Goal: Communication & Community: Participate in discussion

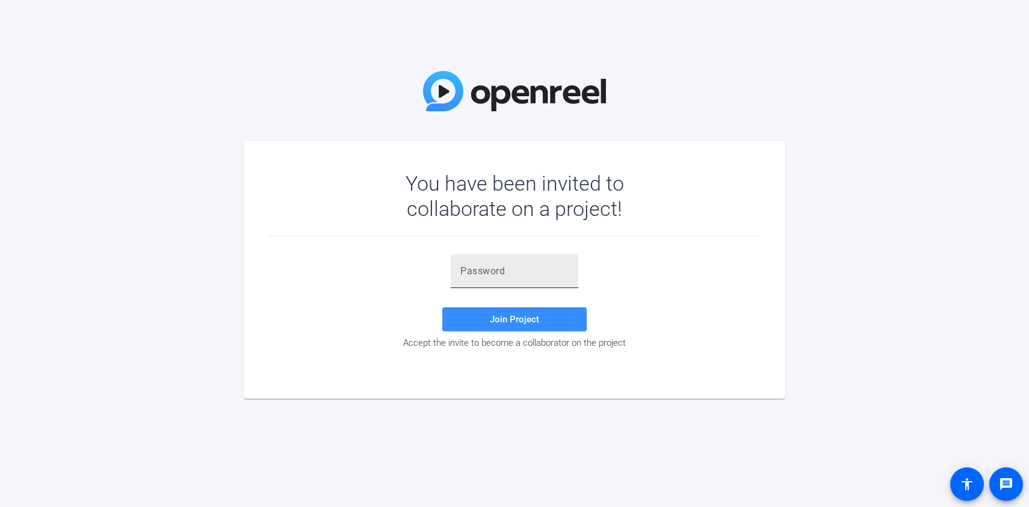
click at [504, 274] on input "text" at bounding box center [514, 271] width 108 height 14
paste input ",.^UZ+"
type input ",.^UZ+"
click at [599, 460] on div "You have been invited to collaborate on a project! ,.^UZ+ Join Project Accept t…" at bounding box center [514, 253] width 1029 height 507
click at [530, 314] on span "Join Project" at bounding box center [514, 319] width 49 height 11
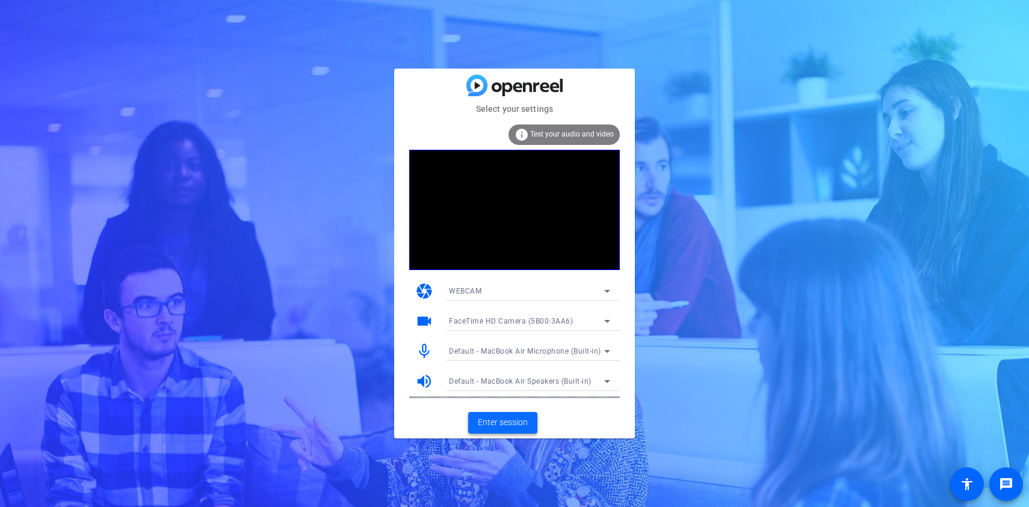
click at [510, 432] on span at bounding box center [502, 423] width 69 height 29
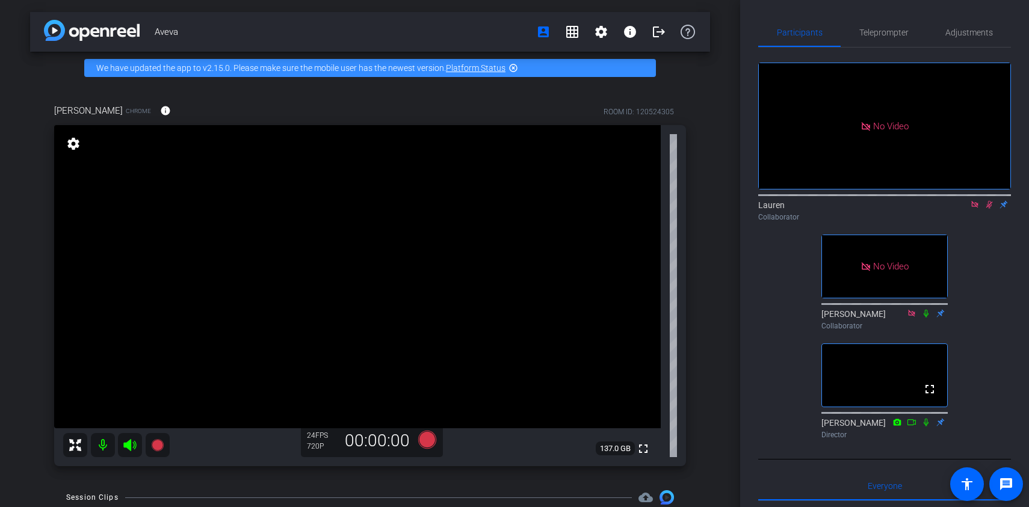
click at [989, 209] on icon at bounding box center [989, 205] width 7 height 8
click at [991, 223] on div "Lauren Collaborator" at bounding box center [884, 210] width 253 height 23
click at [988, 209] on icon at bounding box center [989, 205] width 5 height 8
click at [988, 209] on icon at bounding box center [989, 205] width 7 height 8
click at [992, 223] on div "Collaborator" at bounding box center [884, 217] width 253 height 11
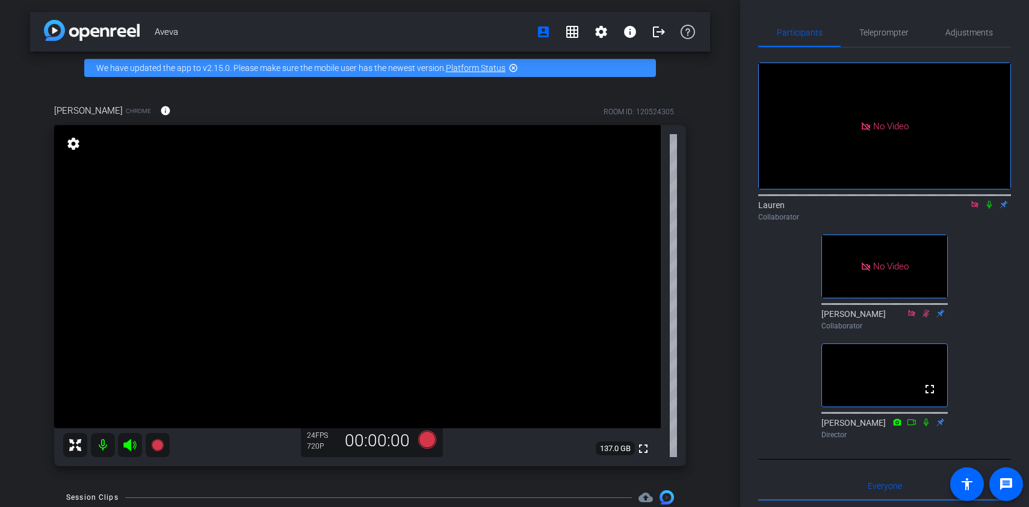
click at [989, 209] on icon at bounding box center [990, 204] width 10 height 8
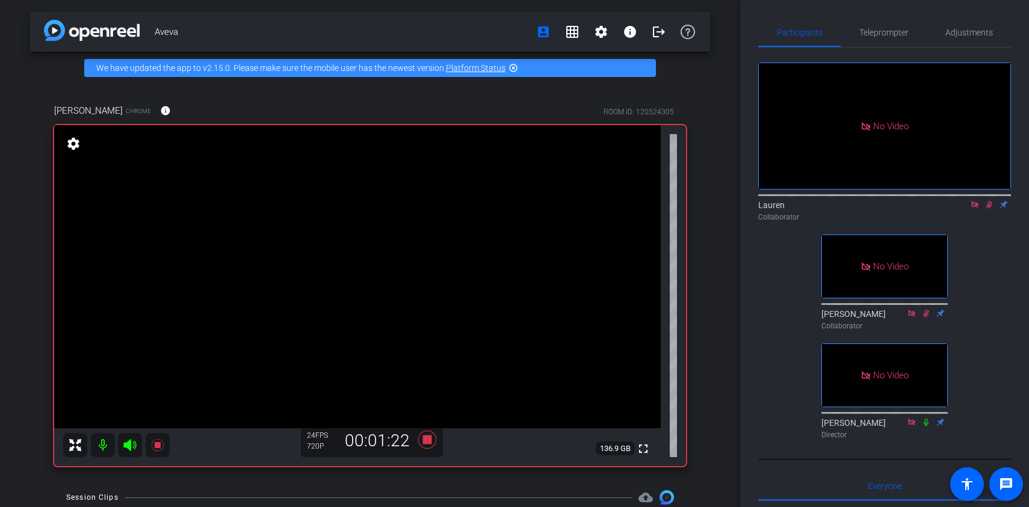
click at [988, 209] on icon at bounding box center [989, 205] width 7 height 8
click at [989, 209] on icon at bounding box center [990, 204] width 10 height 8
click at [990, 209] on icon at bounding box center [990, 204] width 10 height 8
click at [989, 210] on mat-icon at bounding box center [989, 204] width 14 height 11
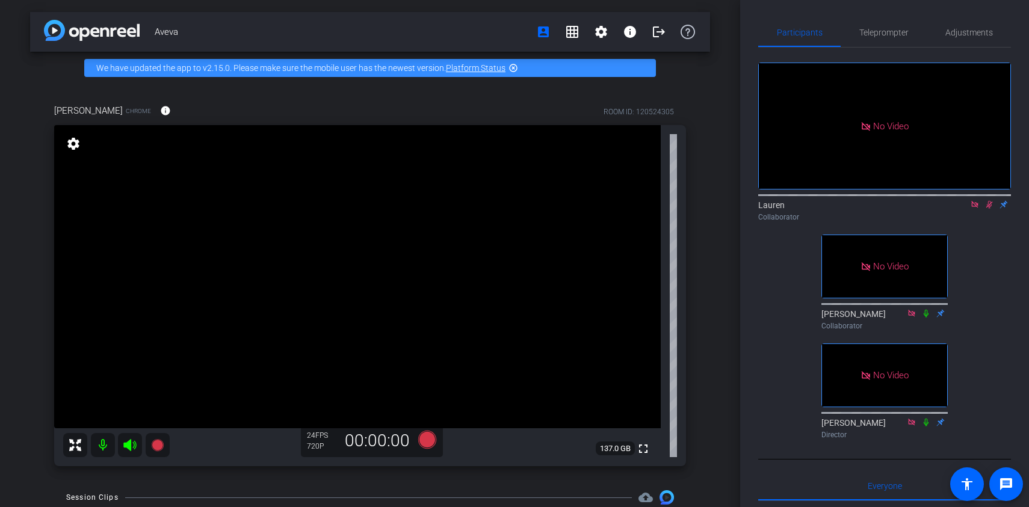
type input "Default title 4165"
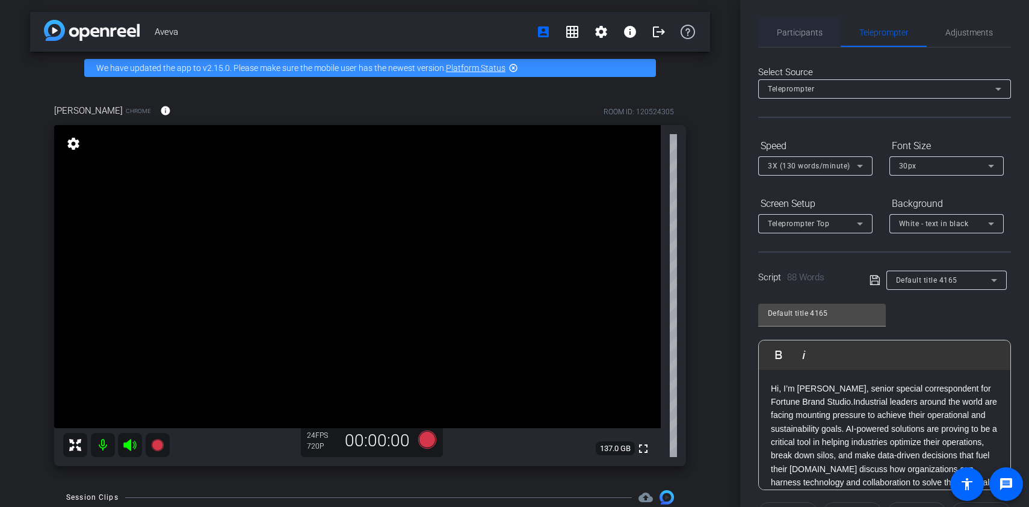
click at [784, 36] on span "Participants" at bounding box center [800, 32] width 46 height 8
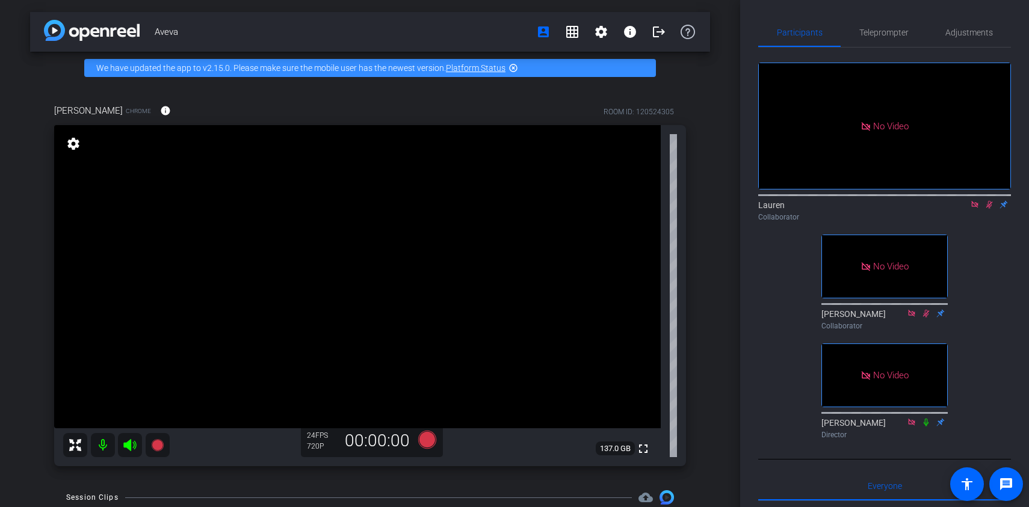
click at [989, 201] on icon at bounding box center [989, 205] width 7 height 8
click at [989, 201] on icon at bounding box center [989, 205] width 5 height 8
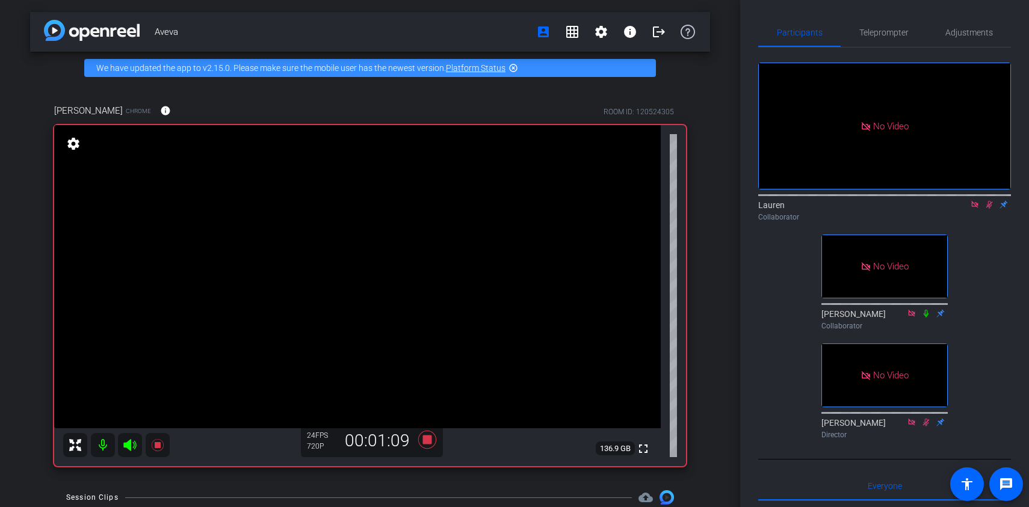
click at [989, 201] on icon at bounding box center [989, 205] width 7 height 8
click at [990, 201] on icon at bounding box center [989, 205] width 5 height 8
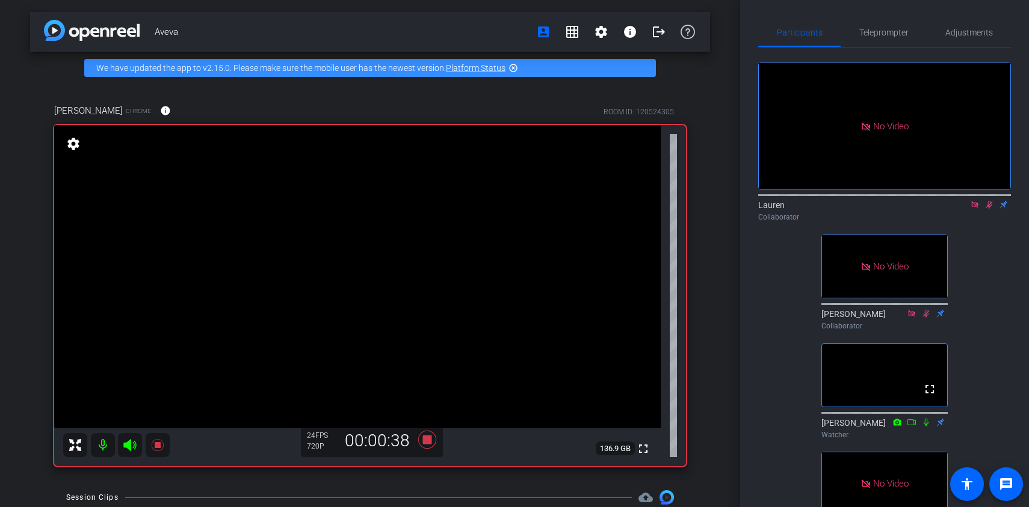
click at [993, 200] on icon at bounding box center [990, 204] width 10 height 8
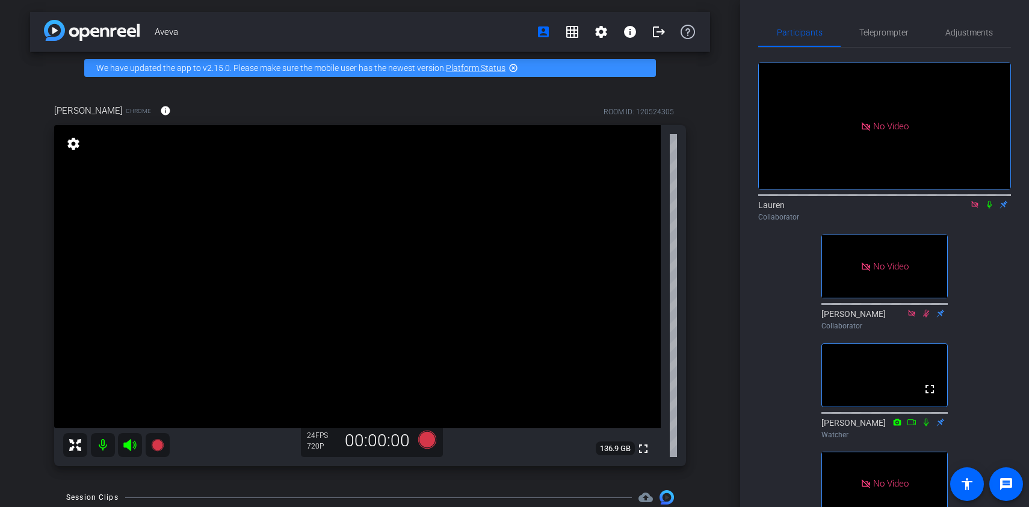
click at [989, 200] on icon at bounding box center [990, 204] width 10 height 8
click at [989, 201] on icon at bounding box center [989, 205] width 7 height 8
click at [976, 201] on icon at bounding box center [974, 204] width 7 height 7
click at [974, 209] on icon at bounding box center [975, 205] width 5 height 8
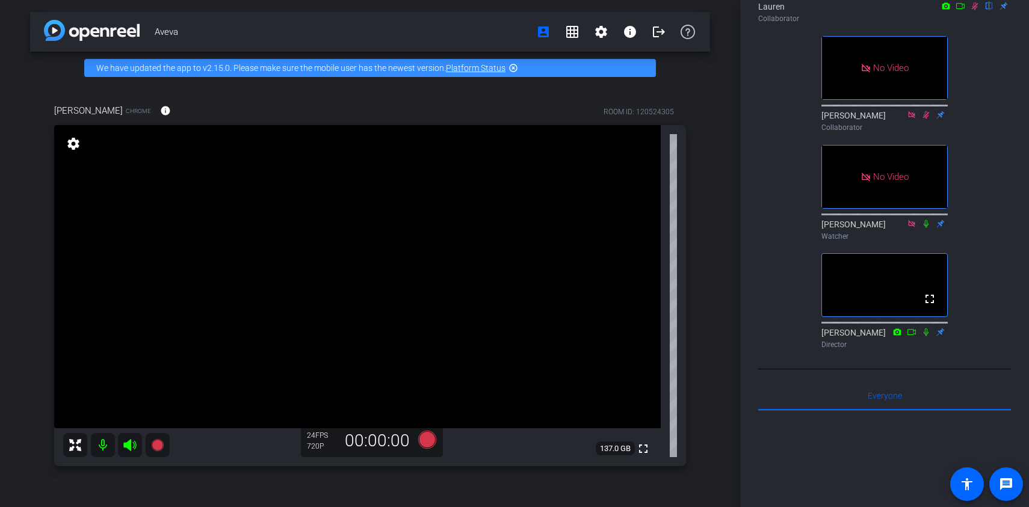
click at [960, 11] on mat-icon at bounding box center [960, 6] width 14 height 11
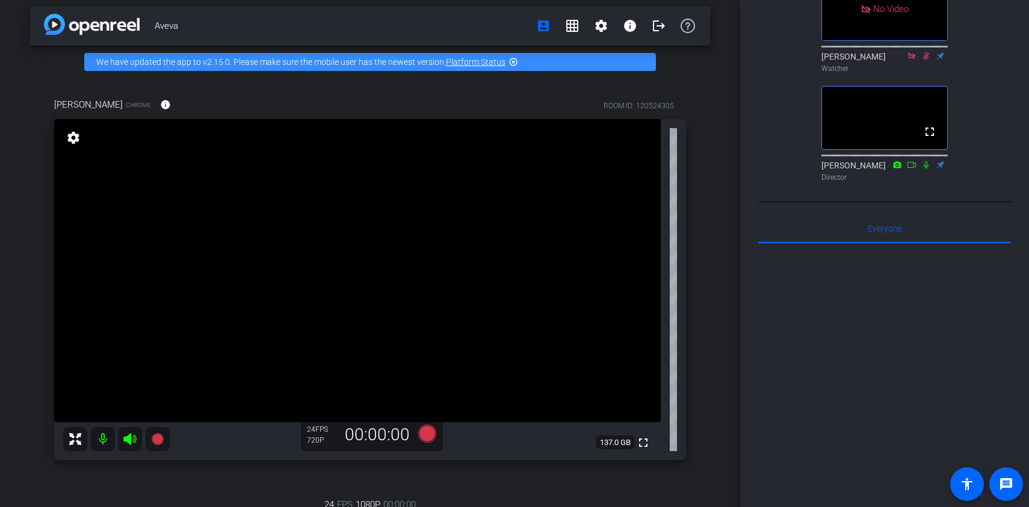
scroll to position [5, 0]
click at [923, 60] on icon at bounding box center [926, 56] width 10 height 8
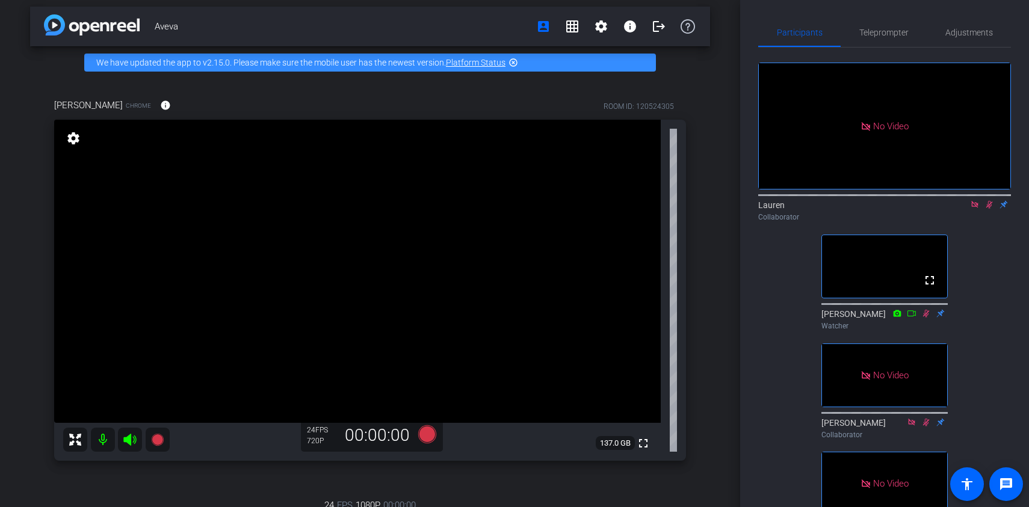
click at [992, 209] on icon at bounding box center [990, 204] width 10 height 8
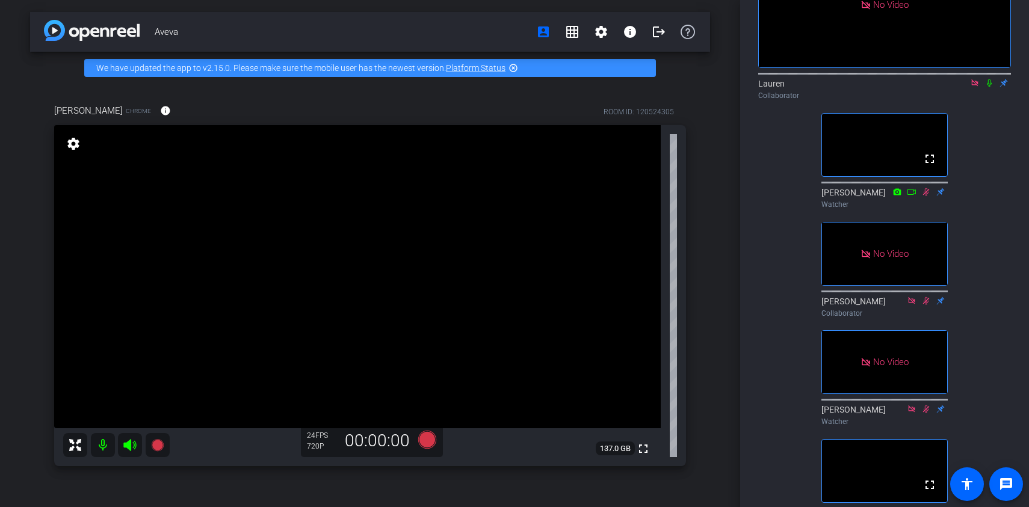
scroll to position [121, 0]
click at [989, 88] on icon at bounding box center [989, 84] width 5 height 8
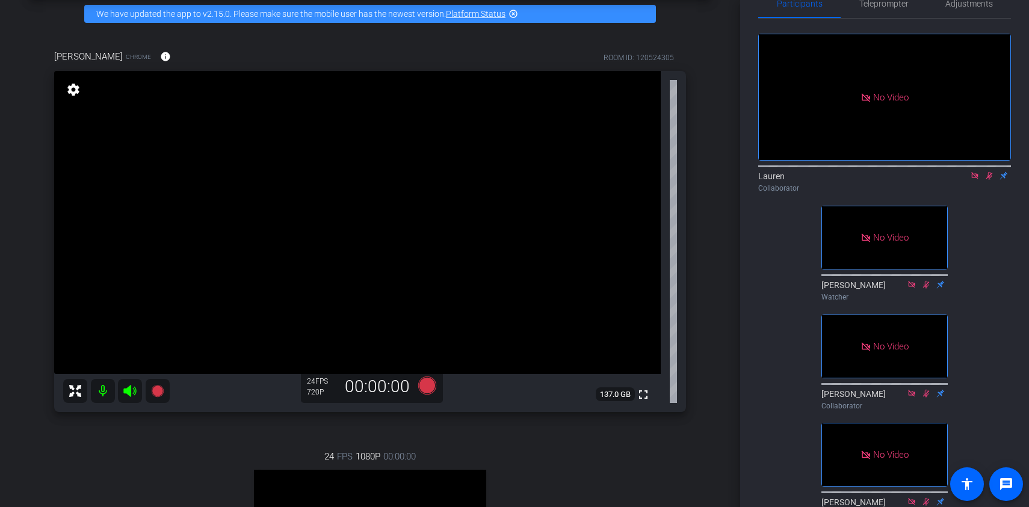
scroll to position [0, 0]
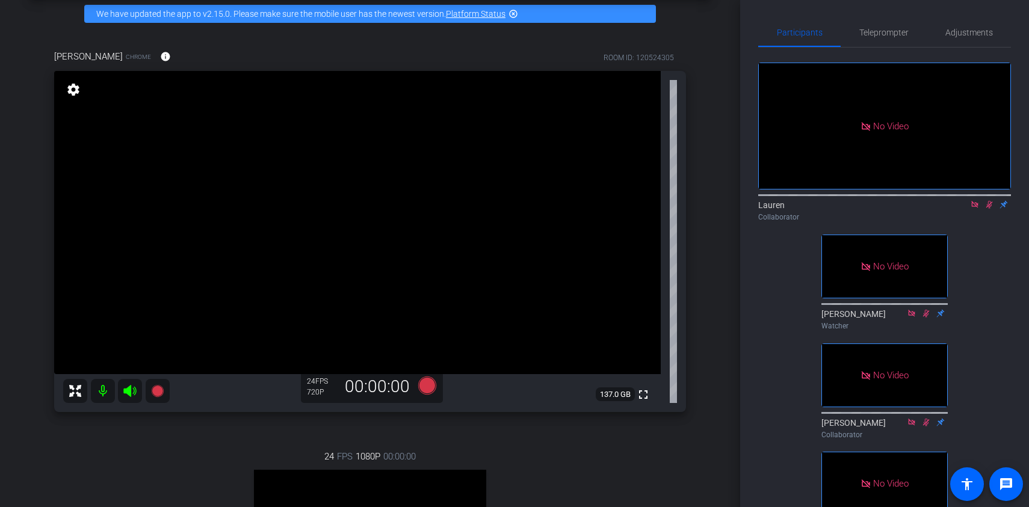
click at [991, 209] on icon at bounding box center [990, 204] width 10 height 8
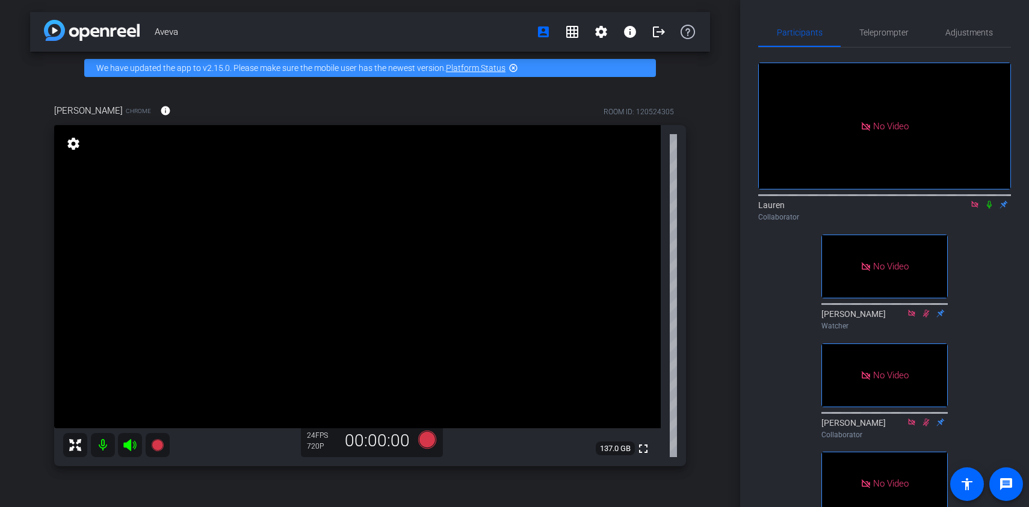
click at [992, 209] on icon at bounding box center [990, 204] width 10 height 8
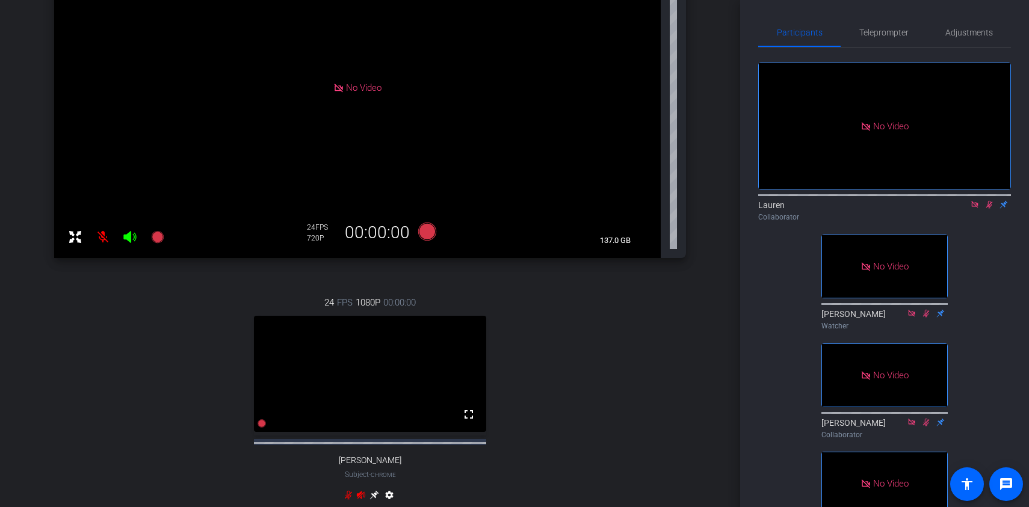
click at [991, 209] on icon at bounding box center [990, 204] width 10 height 8
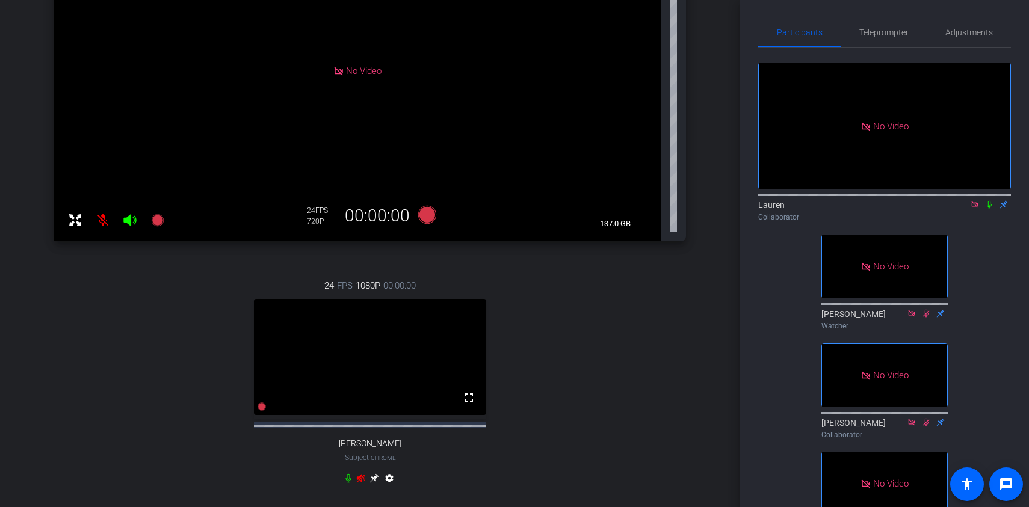
scroll to position [237, 0]
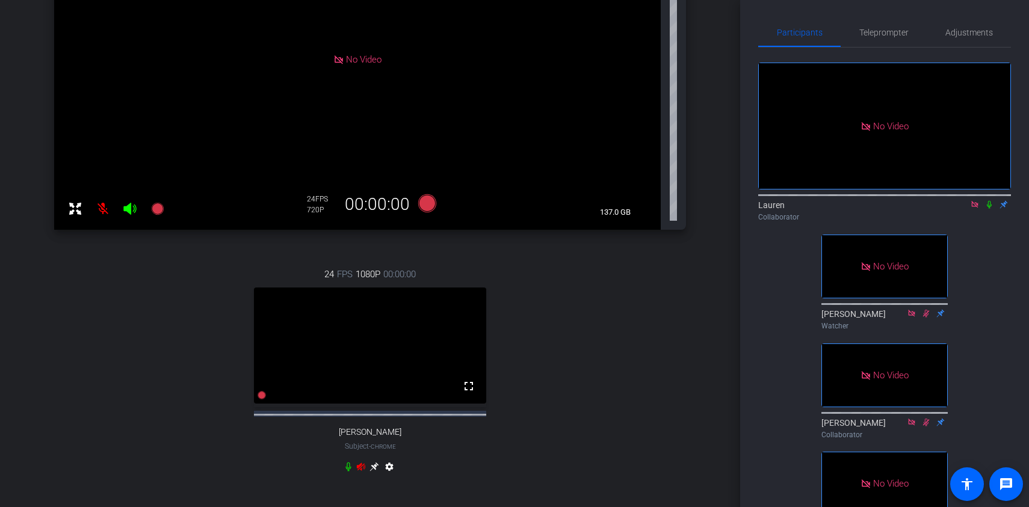
click at [975, 209] on icon at bounding box center [975, 204] width 10 height 8
click at [976, 209] on icon at bounding box center [975, 204] width 10 height 8
click at [977, 209] on icon at bounding box center [975, 204] width 10 height 8
click at [976, 209] on icon at bounding box center [975, 204] width 10 height 8
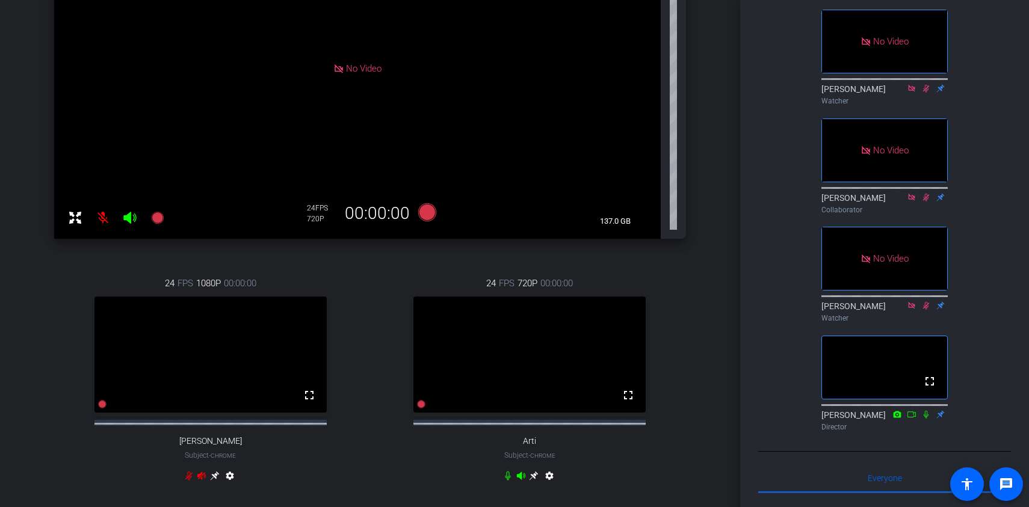
scroll to position [0, 0]
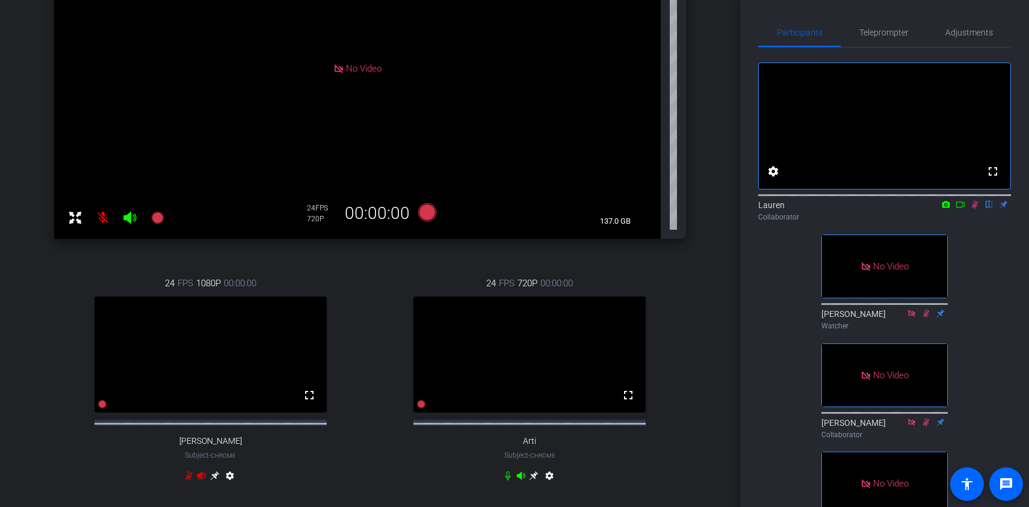
click at [964, 209] on icon at bounding box center [961, 204] width 10 height 8
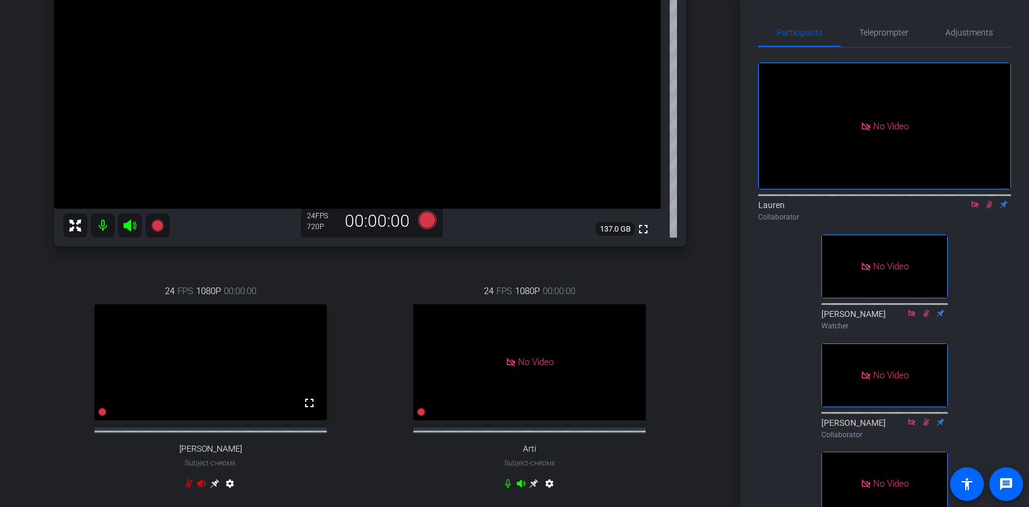
scroll to position [220, 0]
click at [991, 209] on icon at bounding box center [990, 204] width 10 height 8
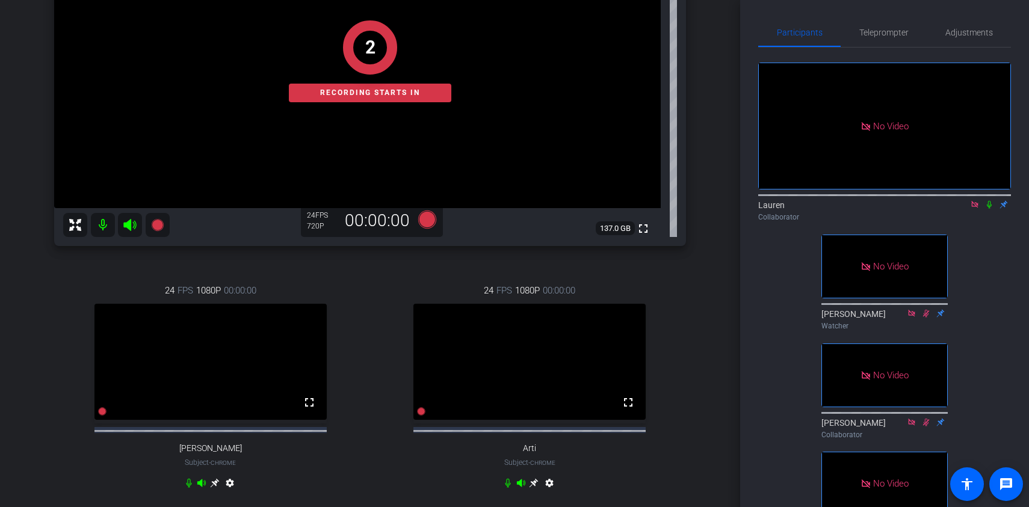
click at [988, 209] on icon at bounding box center [989, 205] width 5 height 8
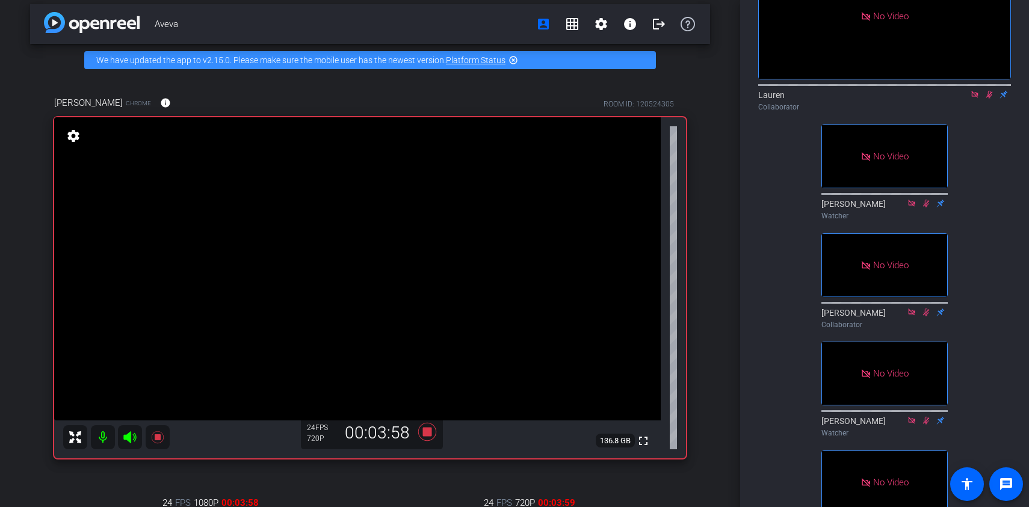
scroll to position [0, 0]
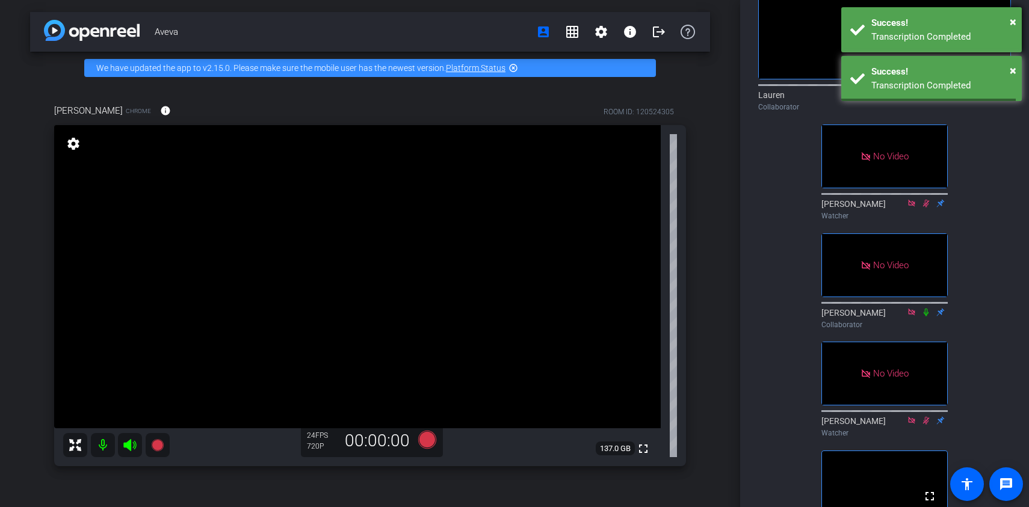
click at [1009, 20] on div "Success!" at bounding box center [942, 23] width 141 height 14
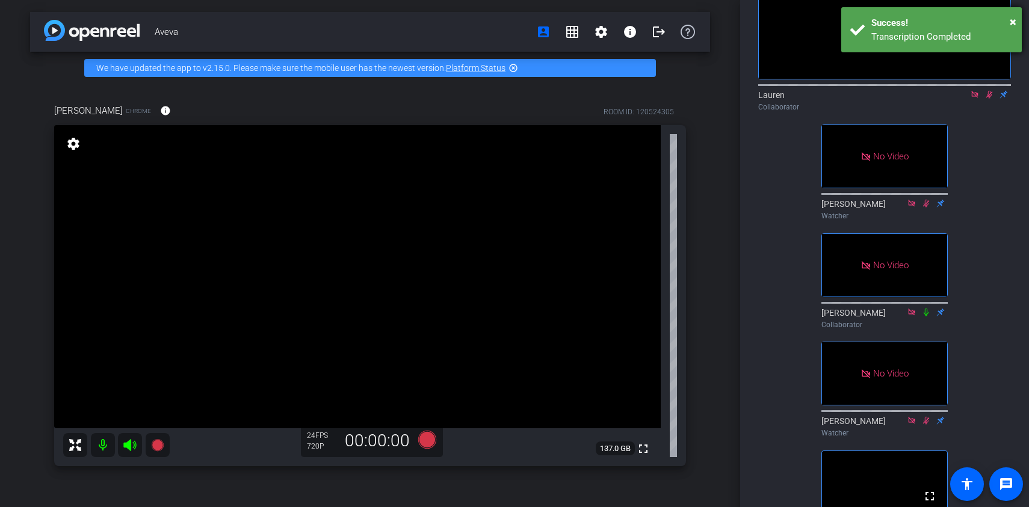
click at [1009, 20] on div "Success!" at bounding box center [942, 23] width 141 height 14
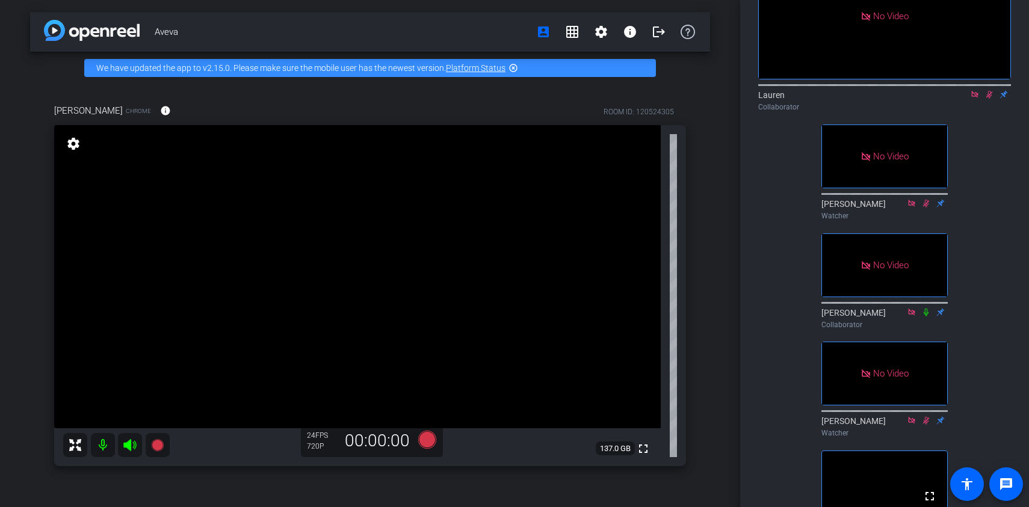
click at [990, 99] on icon at bounding box center [989, 95] width 7 height 8
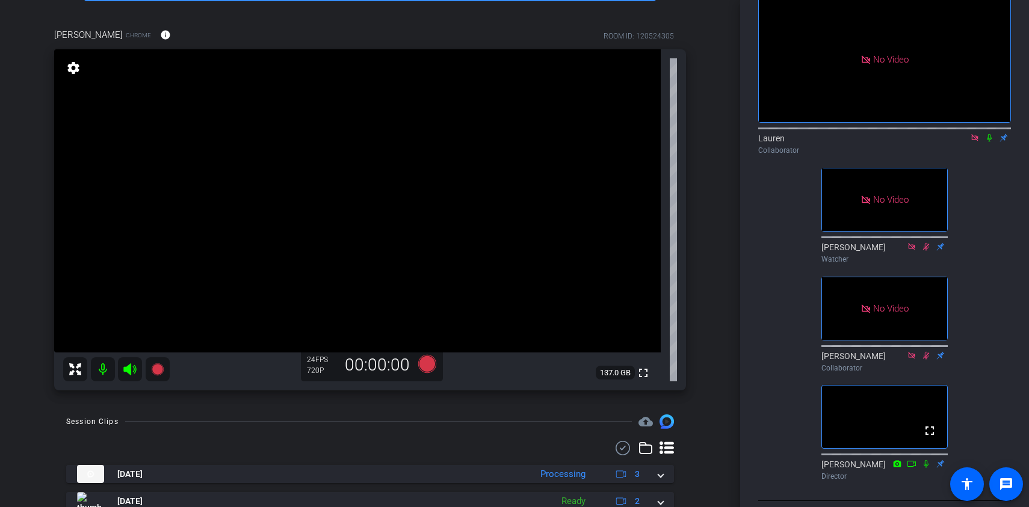
scroll to position [60, 0]
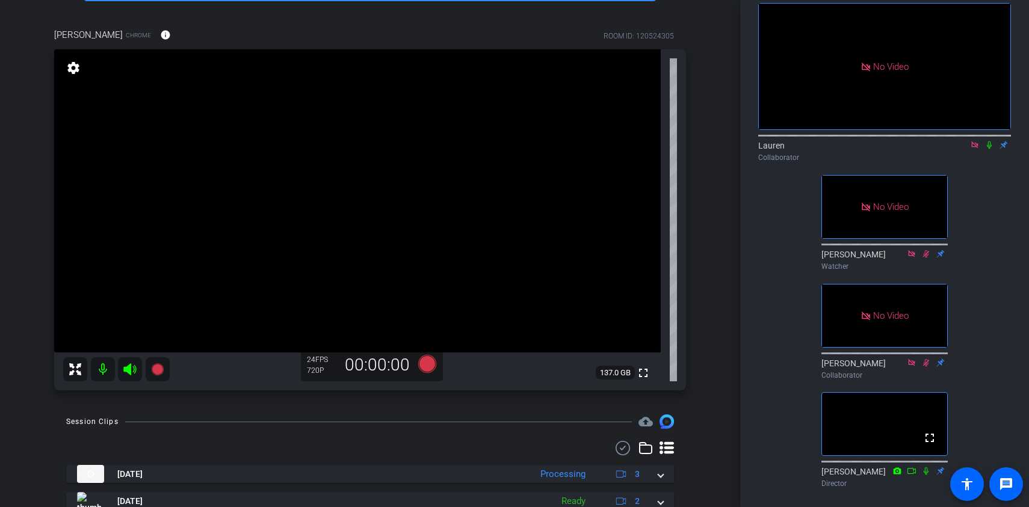
click at [926, 258] on icon at bounding box center [926, 254] width 10 height 8
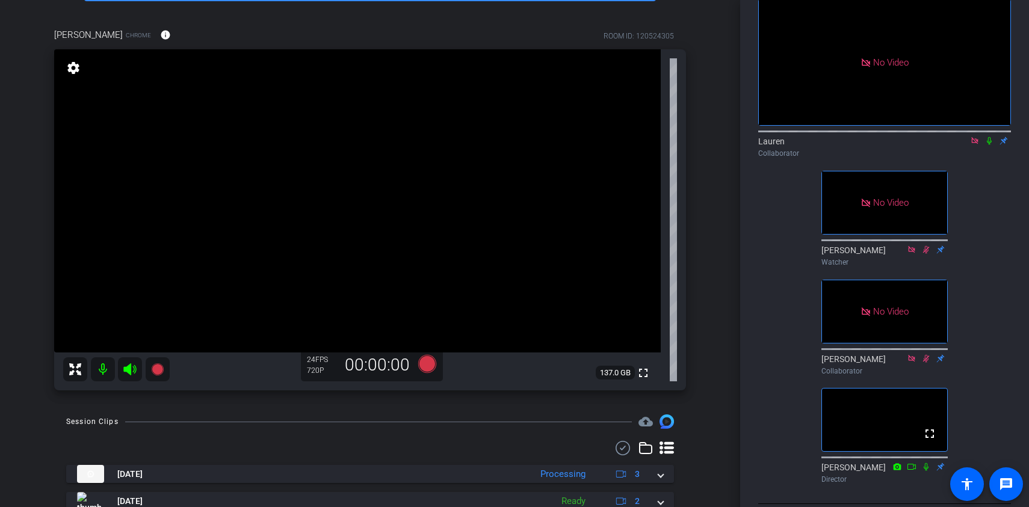
scroll to position [72, 0]
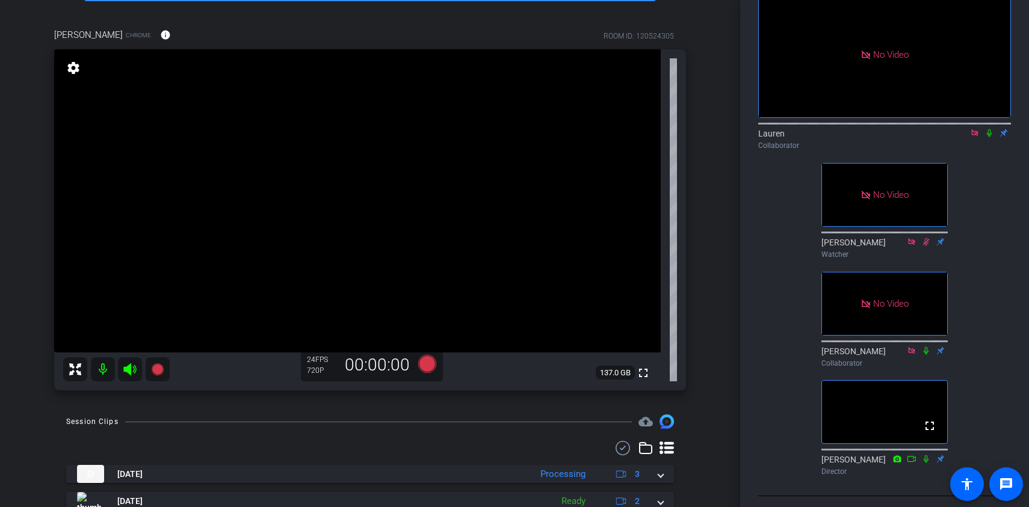
click at [927, 246] on icon at bounding box center [926, 242] width 7 height 8
click at [912, 245] on icon at bounding box center [911, 241] width 7 height 7
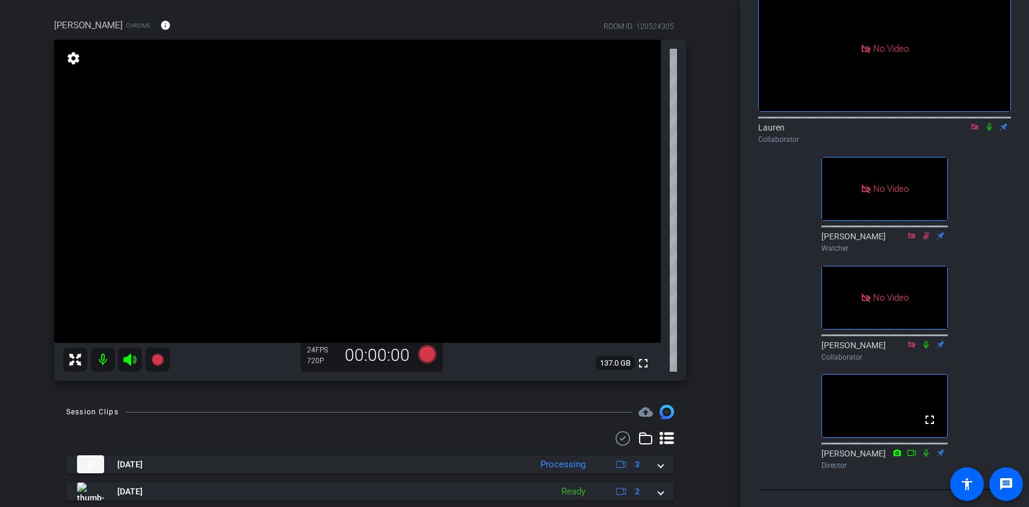
scroll to position [90, 0]
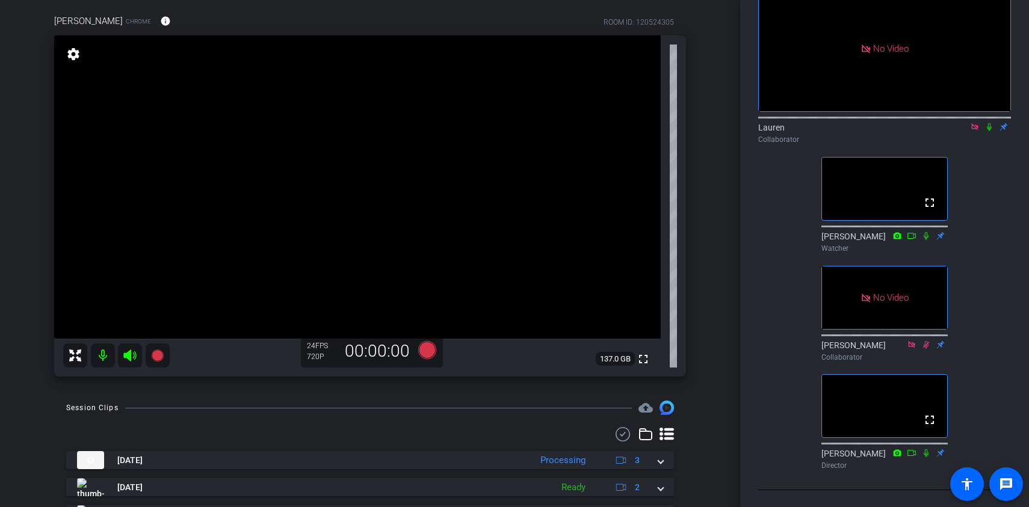
click at [970, 131] on icon at bounding box center [975, 127] width 10 height 8
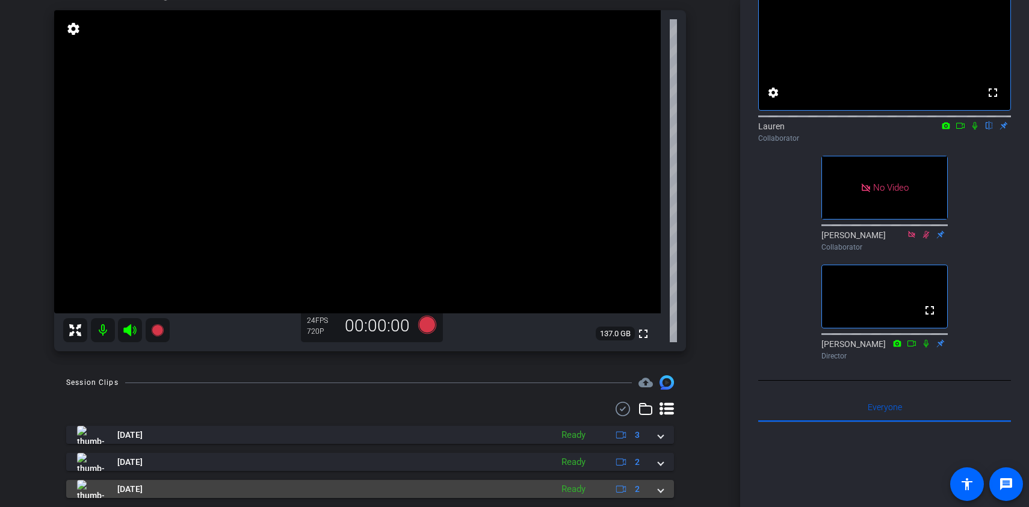
scroll to position [86, 0]
